Goal: Navigation & Orientation: Find specific page/section

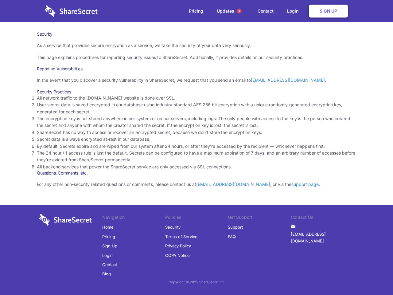
click at [196, 147] on li "By default, Secrets expire and are wiped from our system after 24 hours, or aft…" at bounding box center [196, 146] width 319 height 7
click at [239, 11] on span "1" at bounding box center [239, 11] width 5 height 5
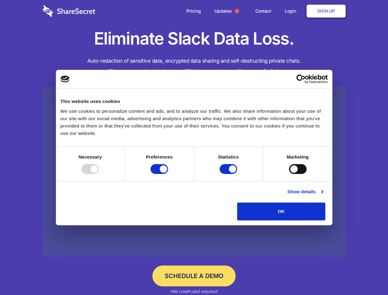
click at [99, 174] on div at bounding box center [89, 169] width 17 height 10
click at [168, 174] on input "Preferences" at bounding box center [158, 169] width 17 height 10
checkbox input "false"
click at [229, 174] on input "Statistics" at bounding box center [227, 169] width 17 height 10
checkbox input "false"
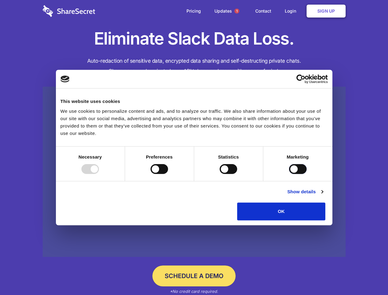
click at [289, 174] on input "Marketing" at bounding box center [297, 169] width 17 height 10
checkbox input "true"
click at [323, 195] on link "Show details" at bounding box center [305, 191] width 36 height 7
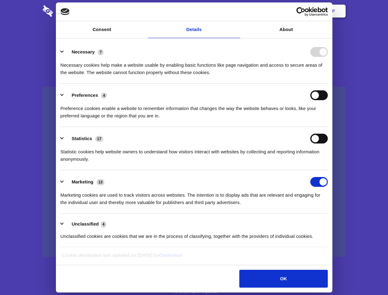
click at [328, 83] on li "Necessary 7 Necessary cookies help make a website usable by enabling basic func…" at bounding box center [193, 61] width 267 height 43
click at [236, 11] on span "1" at bounding box center [236, 11] width 5 height 5
